Goal: Entertainment & Leisure: Consume media (video, audio)

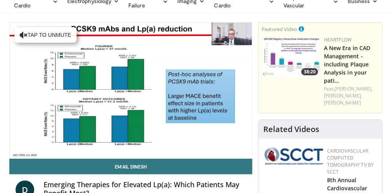
scroll to position [44, 0]
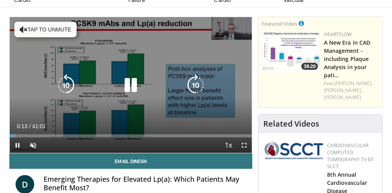
click at [130, 83] on icon "Video Player" at bounding box center [131, 85] width 22 height 22
click at [38, 26] on button "Tap to unmute" at bounding box center [45, 30] width 62 height 16
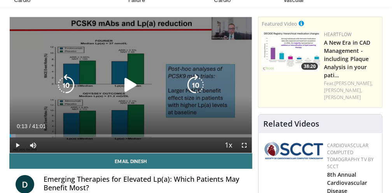
click at [130, 83] on icon "Video Player" at bounding box center [131, 85] width 22 height 22
click at [147, 109] on div "10 seconds Tap to unmute" at bounding box center [131, 85] width 242 height 136
click at [128, 82] on icon "Video Player" at bounding box center [131, 85] width 22 height 22
